Goal: Transaction & Acquisition: Purchase product/service

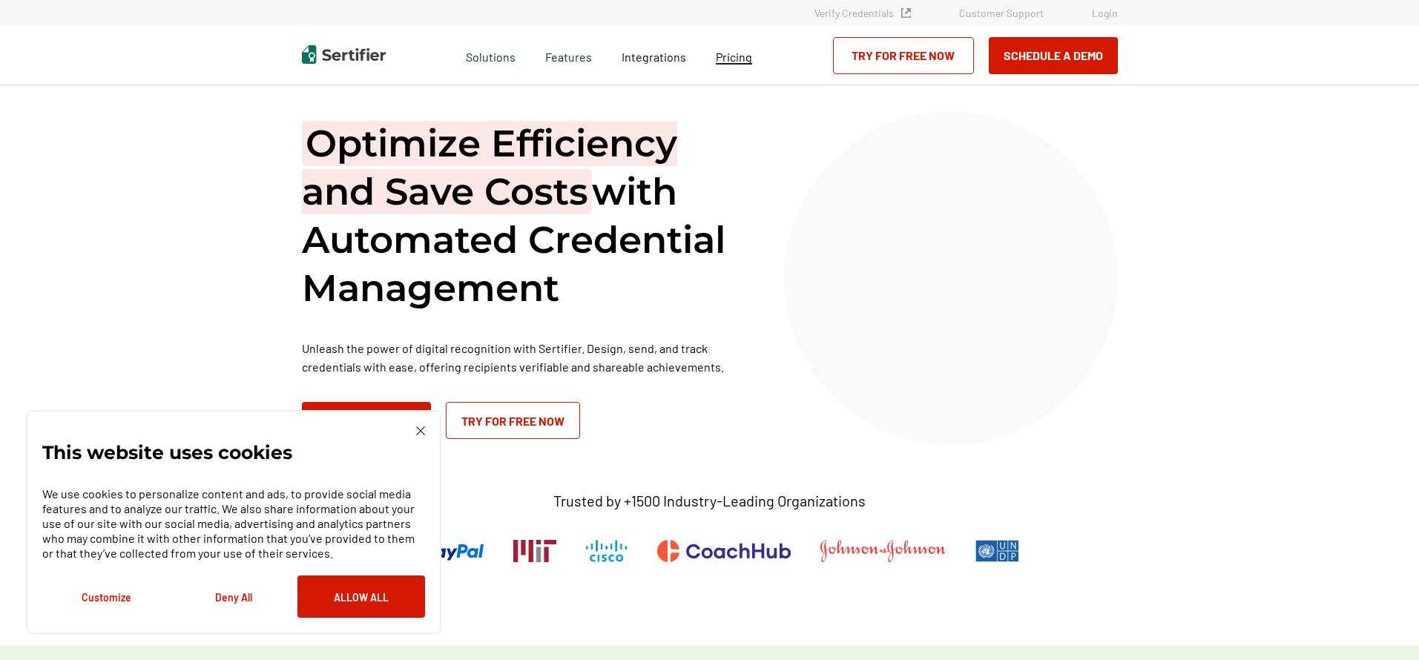
click at [742, 60] on span "Pricing" at bounding box center [734, 57] width 36 height 14
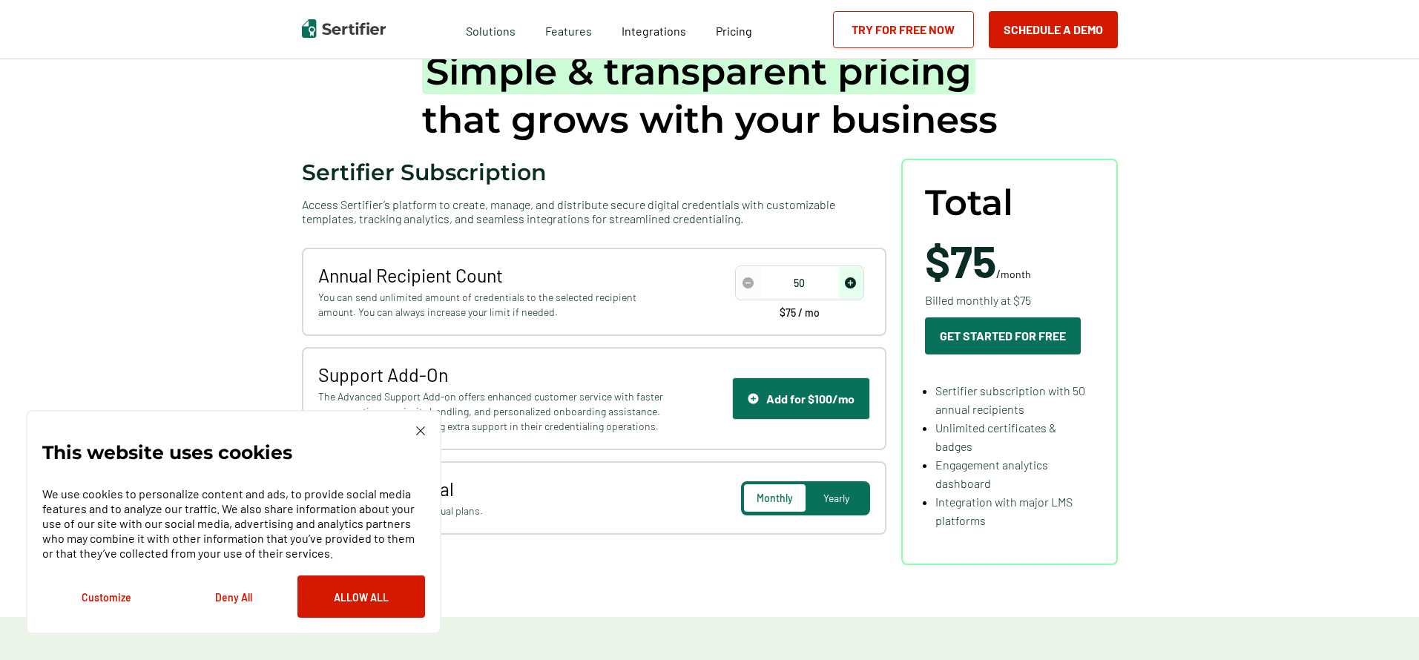
scroll to position [90, 0]
click at [854, 277] on img "increase number" at bounding box center [850, 282] width 11 height 11
click at [853, 279] on img "increase number" at bounding box center [850, 282] width 11 height 11
click at [853, 280] on img "increase number" at bounding box center [850, 282] width 11 height 11
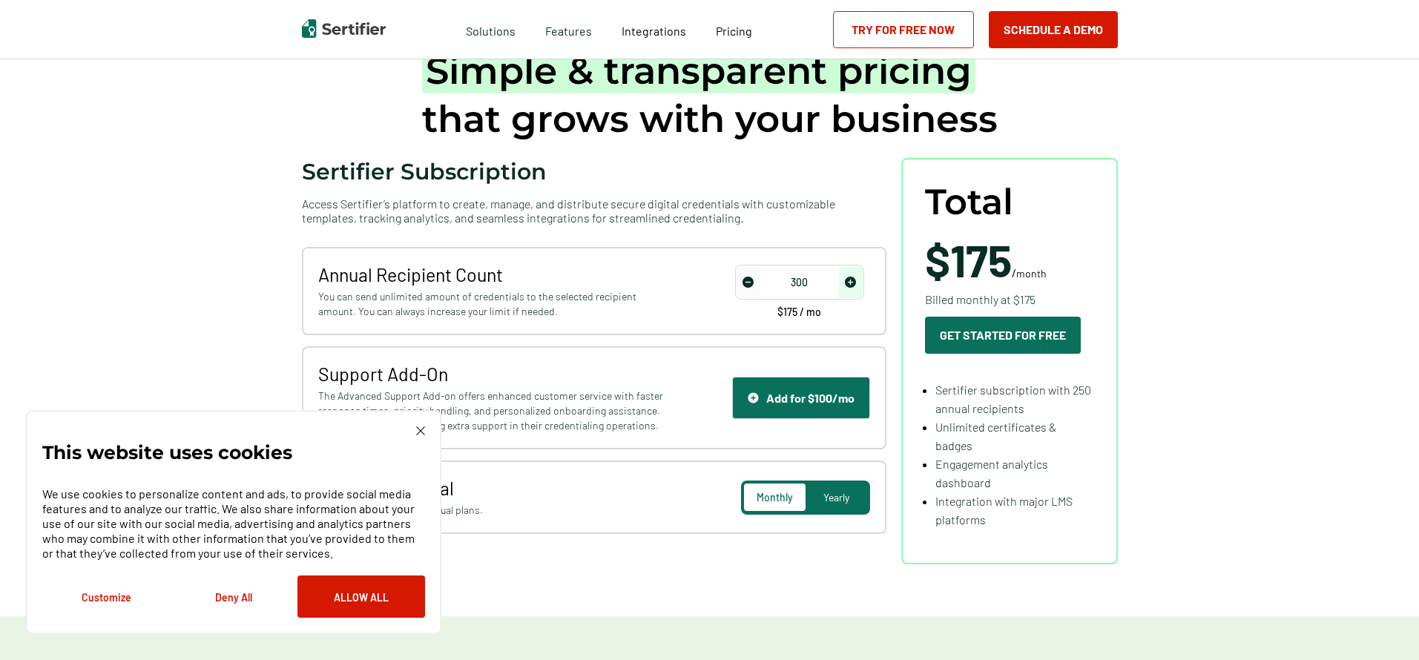
click at [853, 280] on img "increase number" at bounding box center [850, 282] width 11 height 11
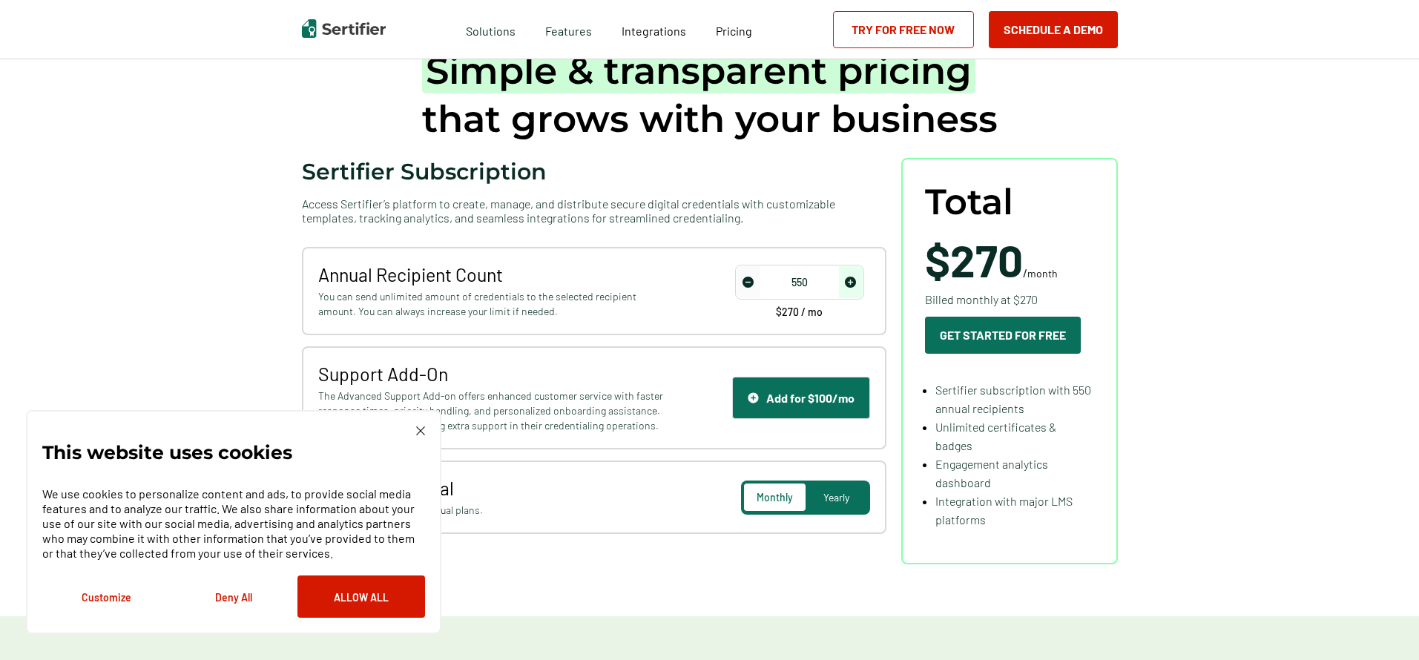
click at [853, 280] on img "increase number" at bounding box center [850, 282] width 11 height 11
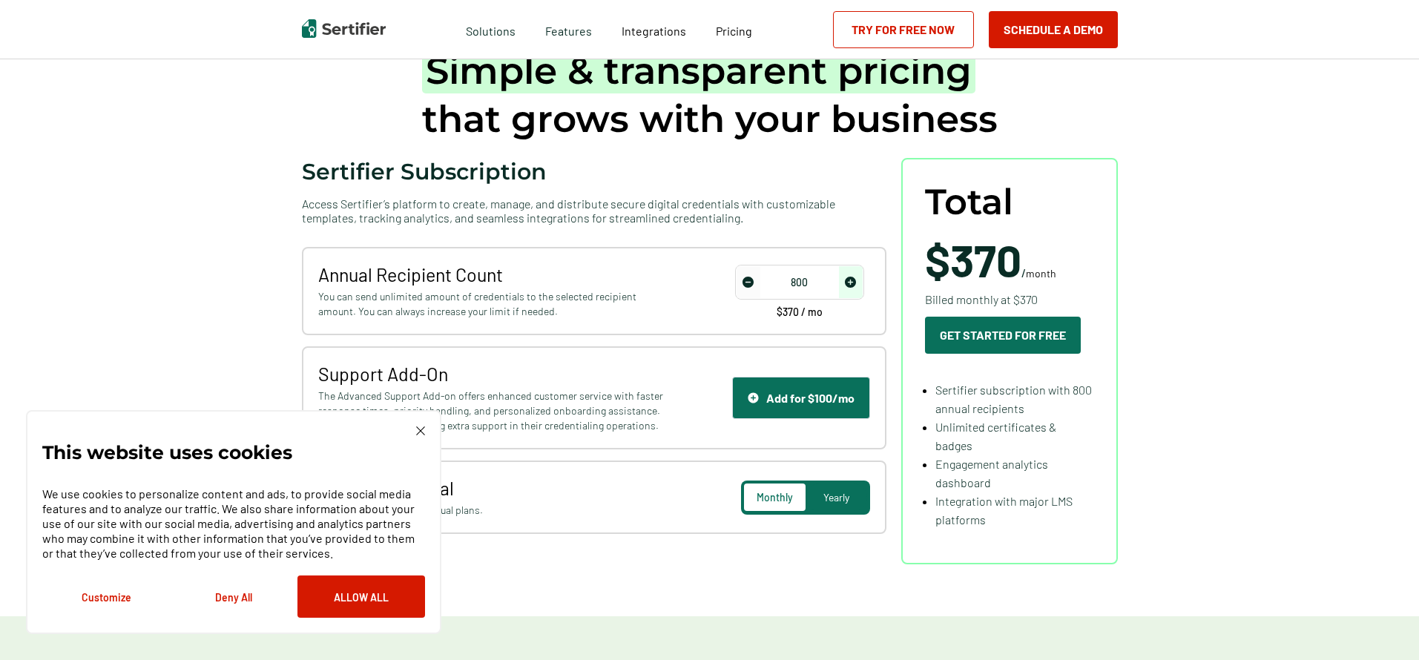
click at [853, 280] on img "increase number" at bounding box center [850, 282] width 11 height 11
type input "1000"
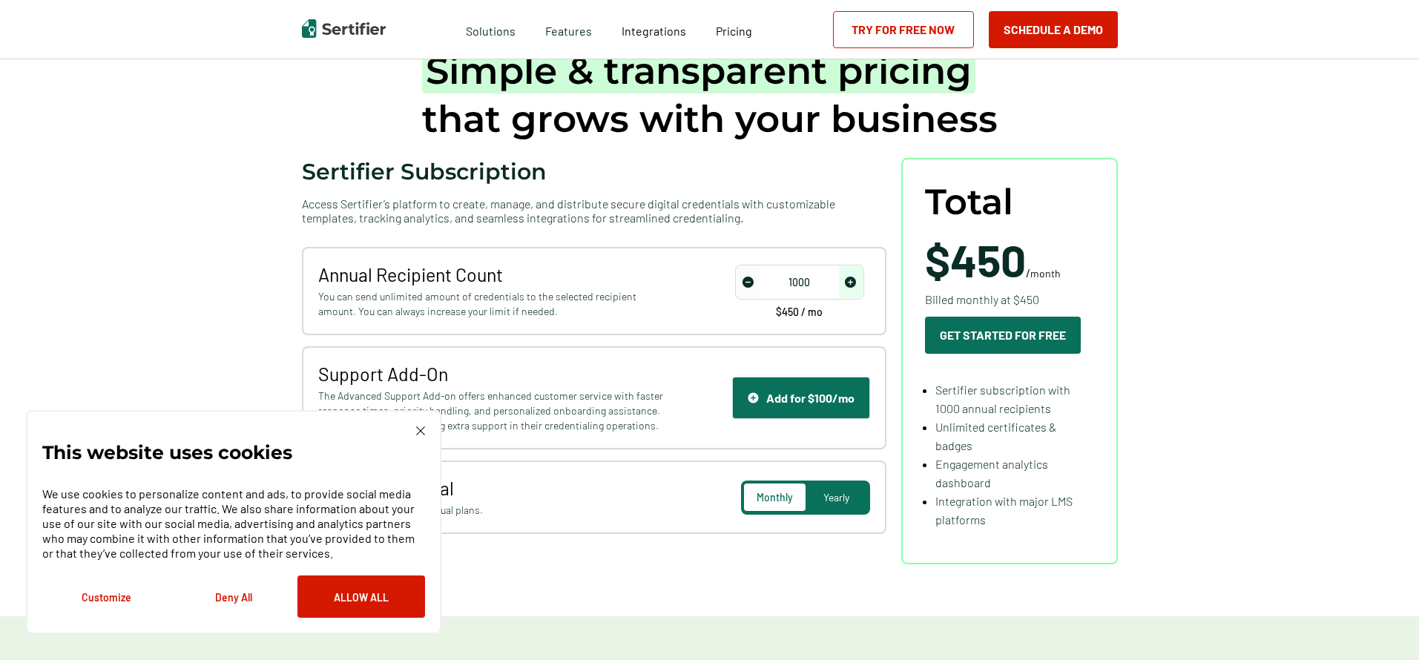
click at [853, 280] on img "increase number" at bounding box center [850, 282] width 11 height 11
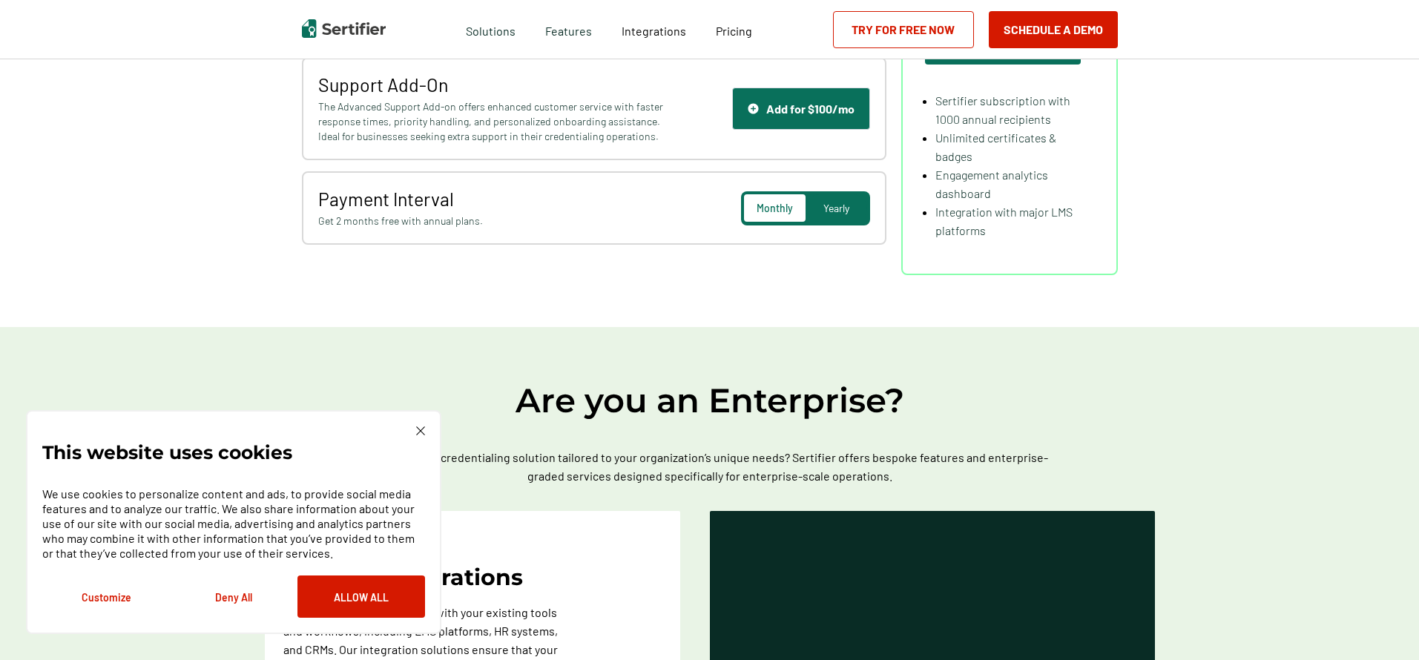
scroll to position [351, 0]
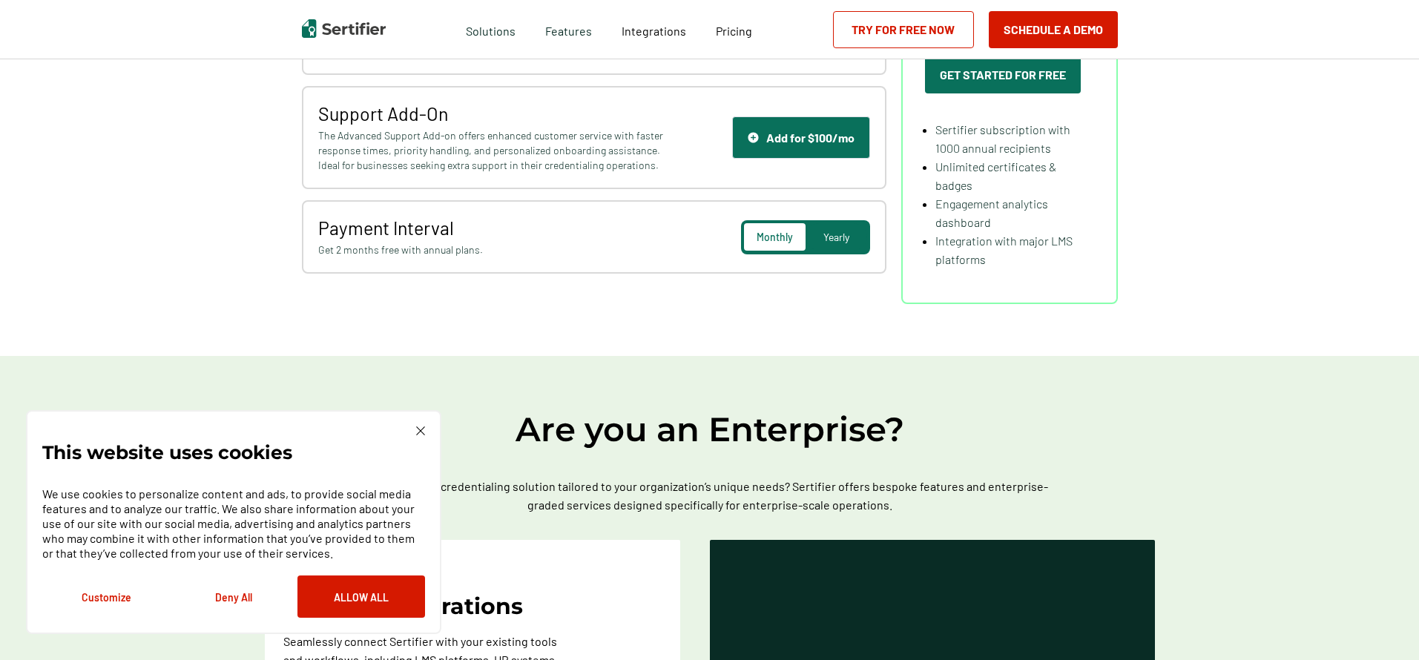
click at [847, 233] on span "Yearly" at bounding box center [836, 237] width 26 height 13
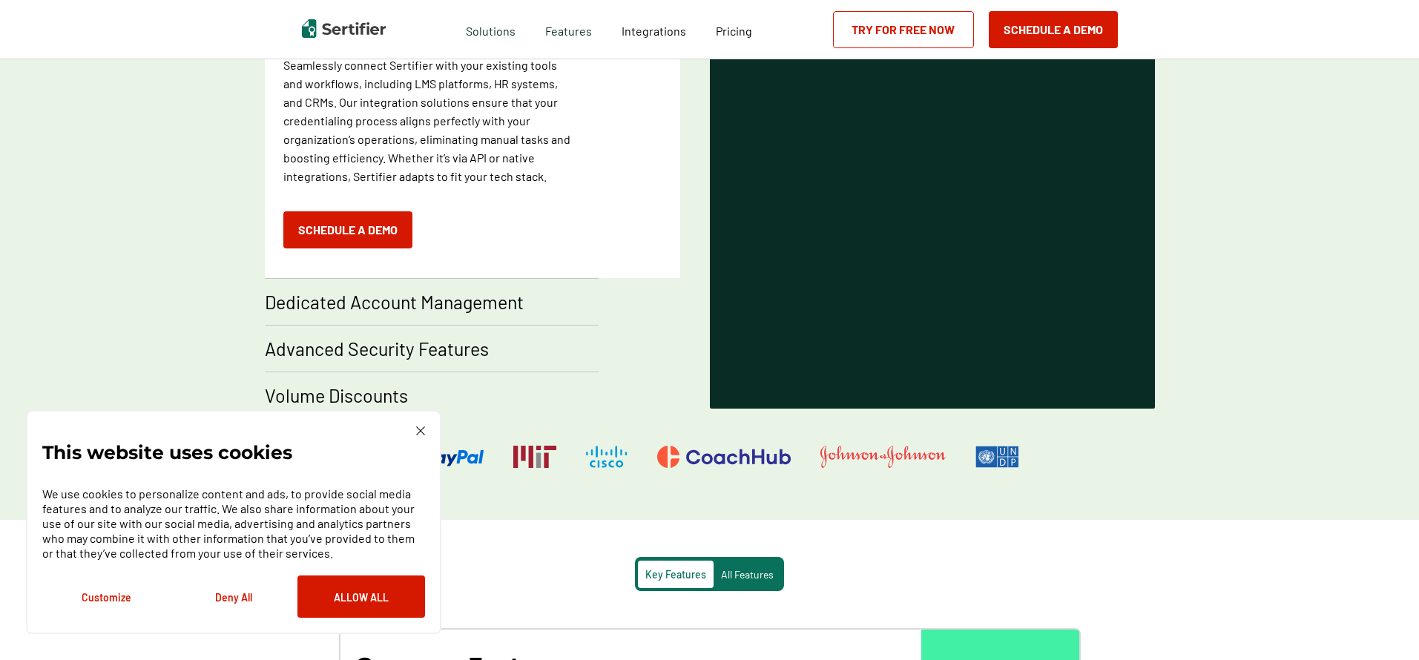
scroll to position [927, 0]
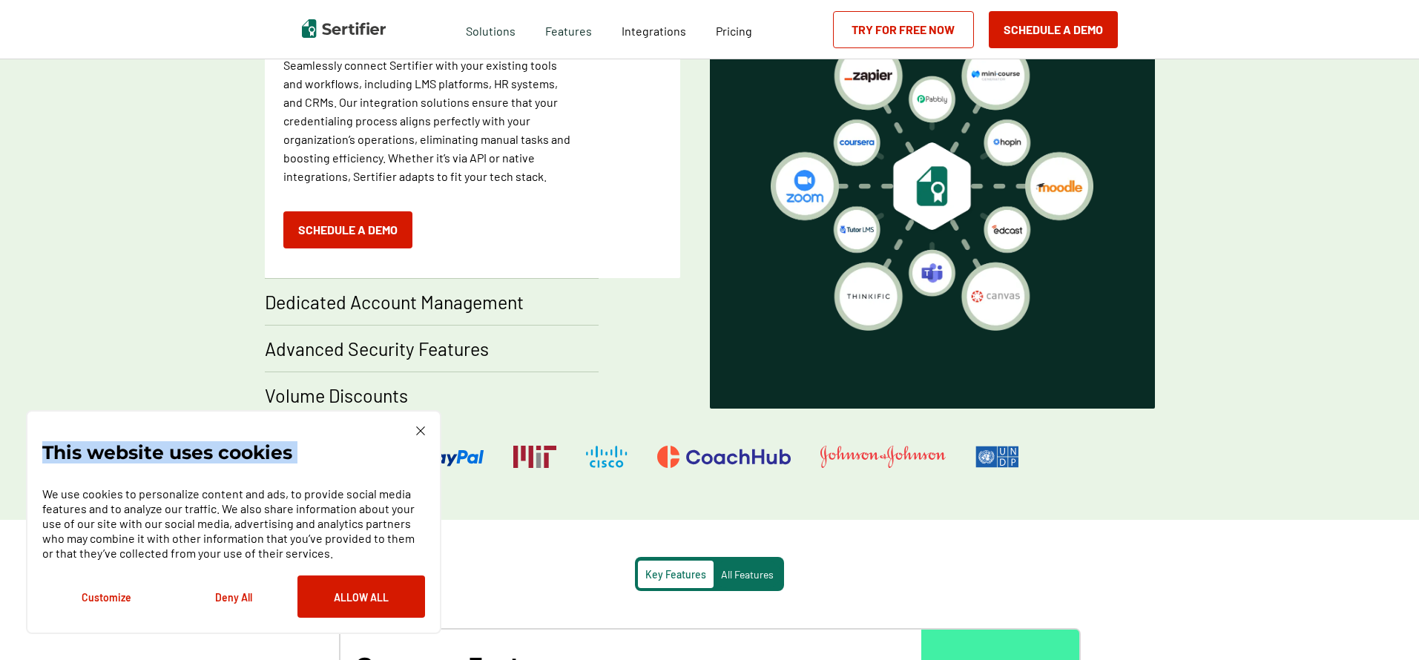
click at [423, 429] on div "This website uses cookies We use cookies to personalize content and ads, to pro…" at bounding box center [233, 522] width 415 height 224
click at [423, 429] on img at bounding box center [420, 430] width 9 height 9
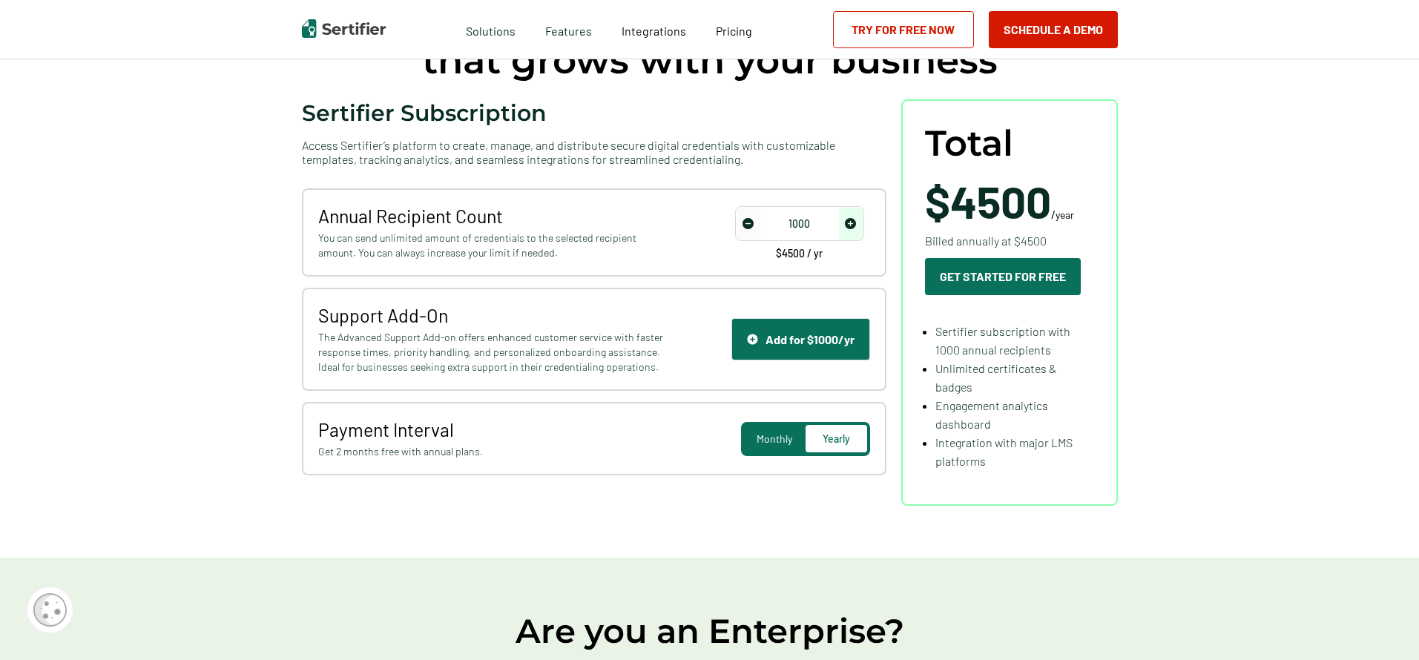
scroll to position [0, 0]
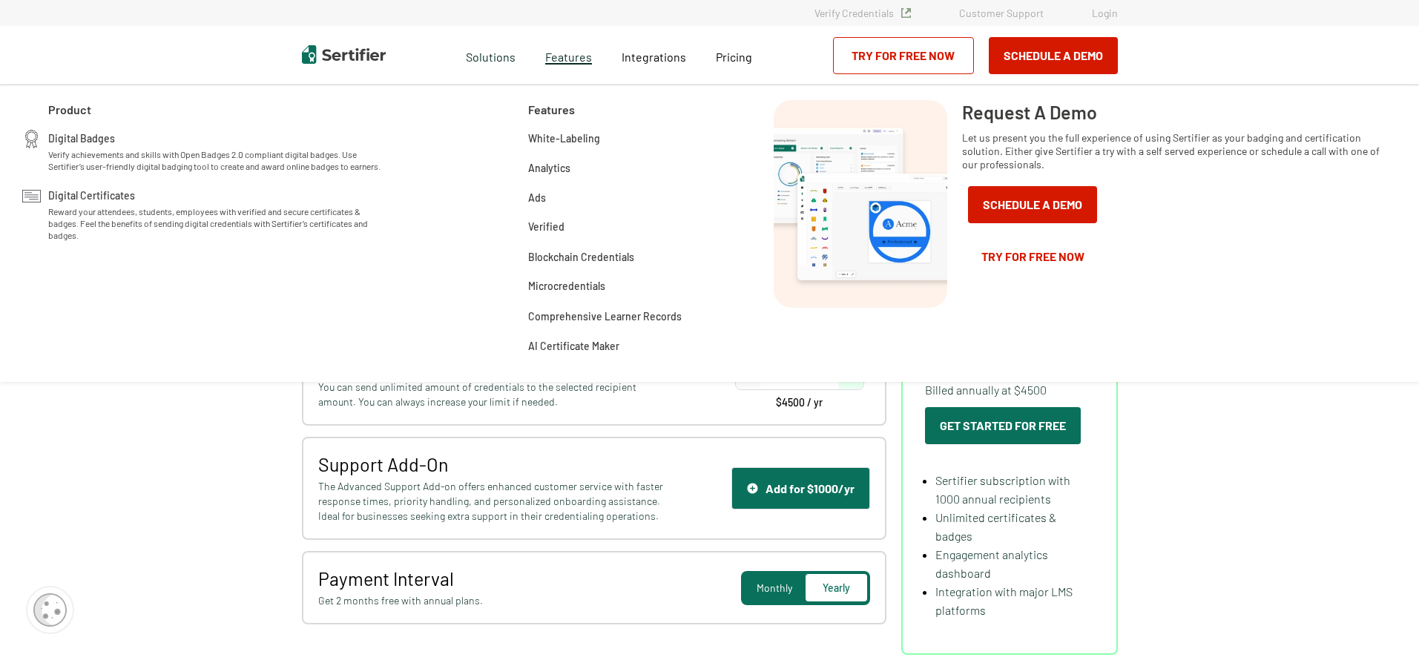
click at [570, 56] on span "Features" at bounding box center [568, 55] width 47 height 19
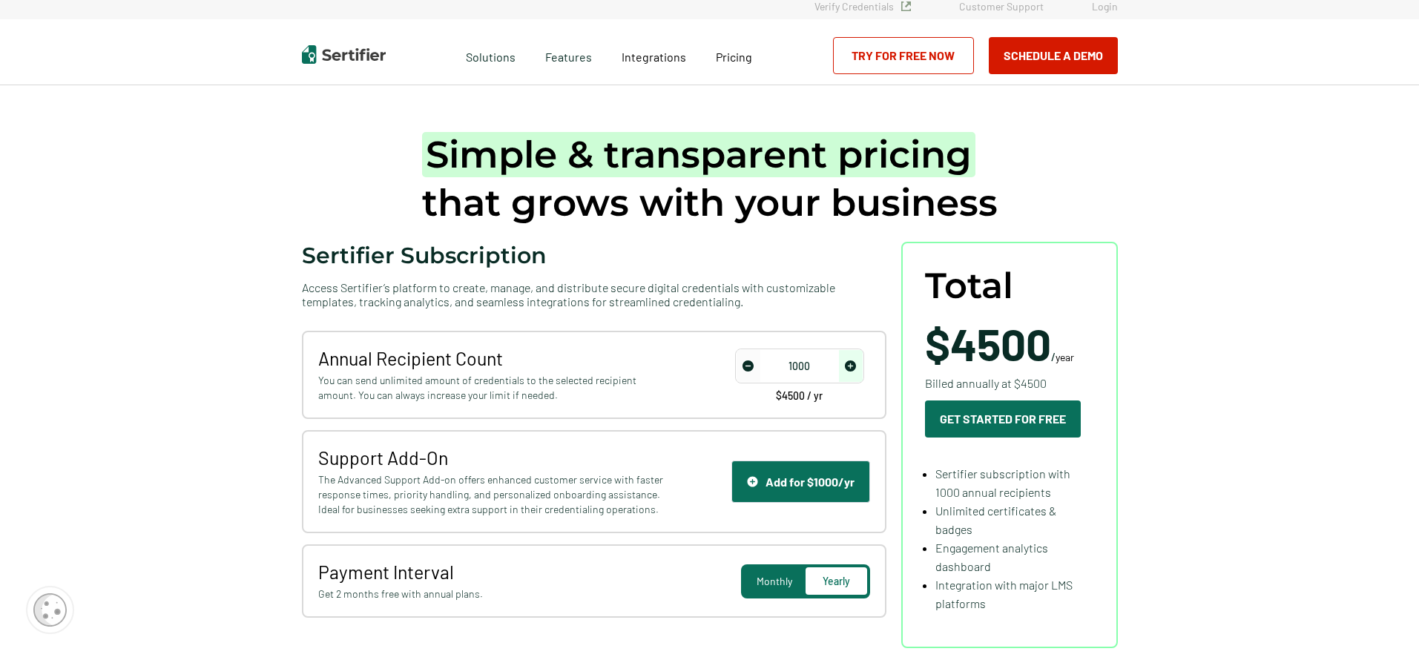
scroll to position [7, 0]
